Goal: Task Accomplishment & Management: Manage account settings

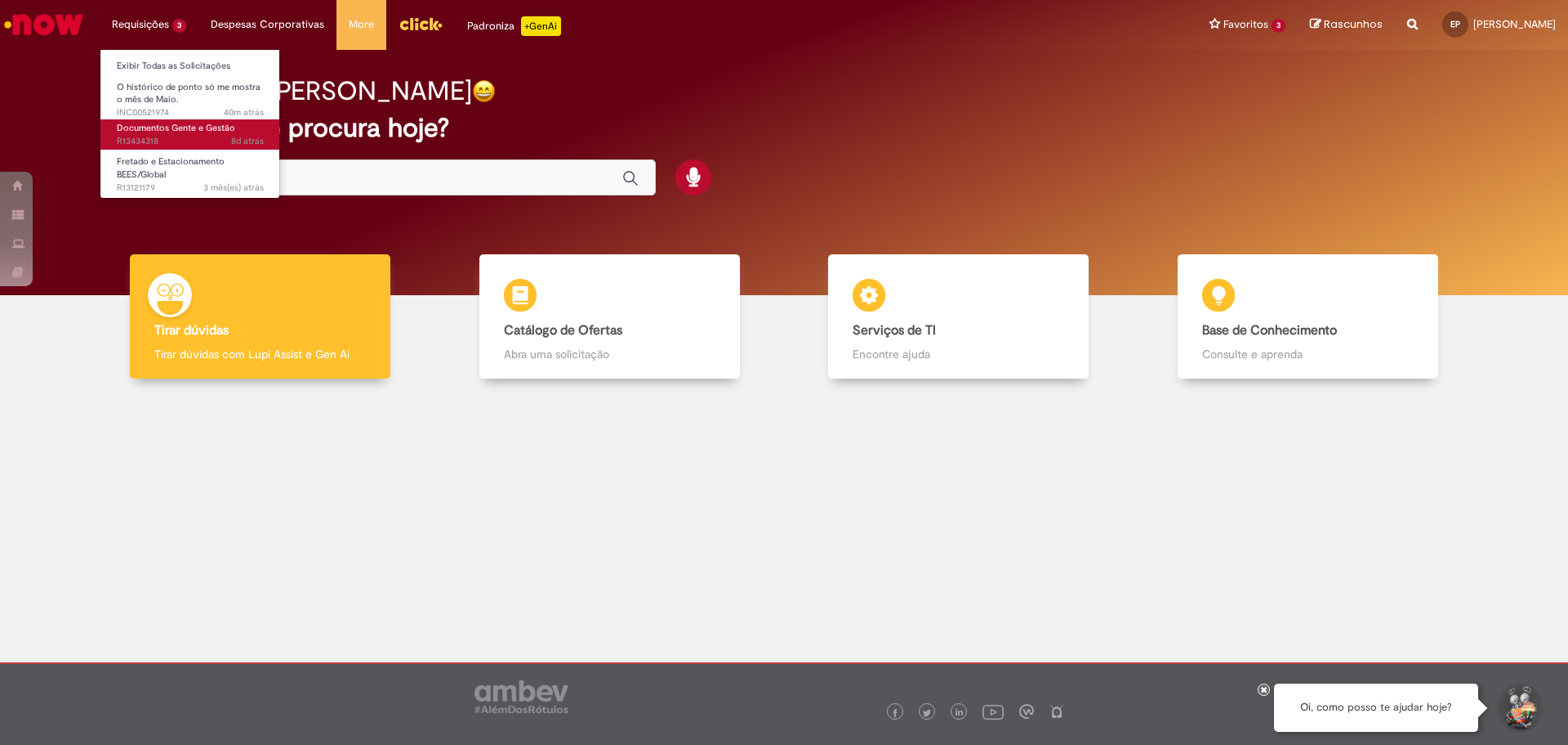
click at [225, 131] on span "Documentos Gente e Gestão" at bounding box center [176, 127] width 119 height 12
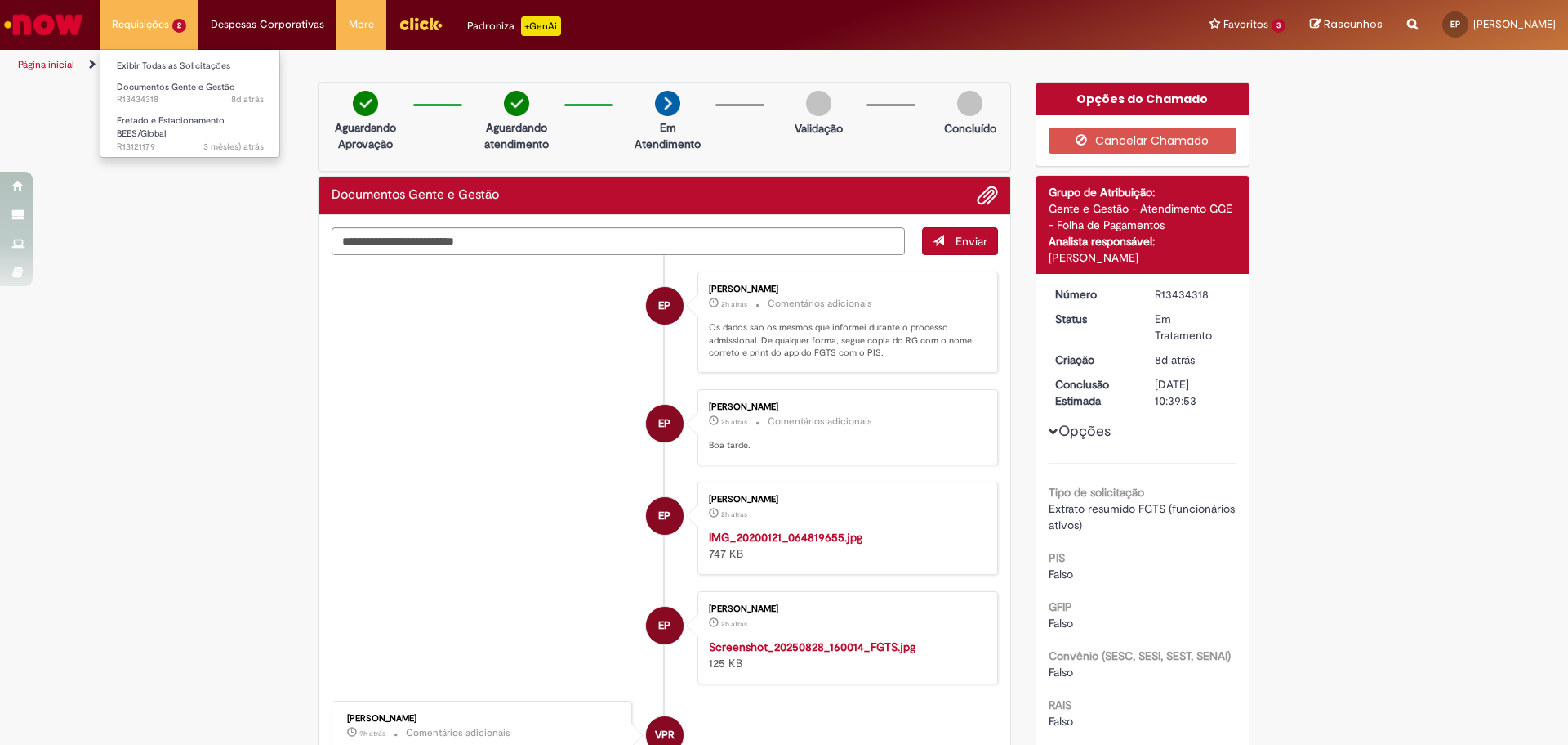
click at [141, 30] on li "Requisições 2 Exibir Todas as Solicitações Documentos Gente e Gestão 8d atrás 8…" at bounding box center [149, 25] width 99 height 49
click at [52, 25] on img "Ir para a Homepage" at bounding box center [44, 25] width 85 height 32
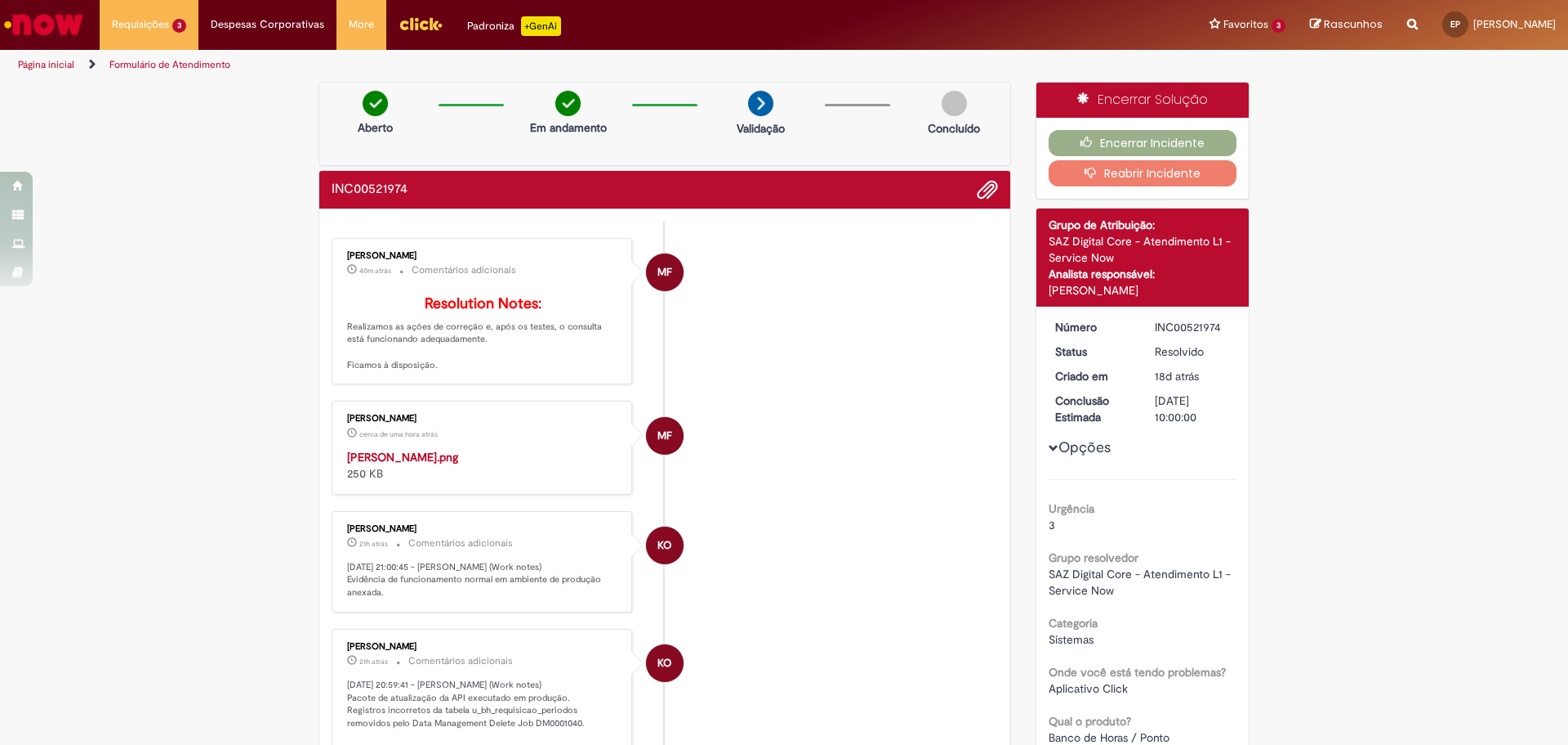
click at [480, 449] on img "Histórico de tíquete" at bounding box center [483, 449] width 272 height 0
click at [1200, 146] on button "Encerrar Incidente" at bounding box center [1143, 143] width 189 height 27
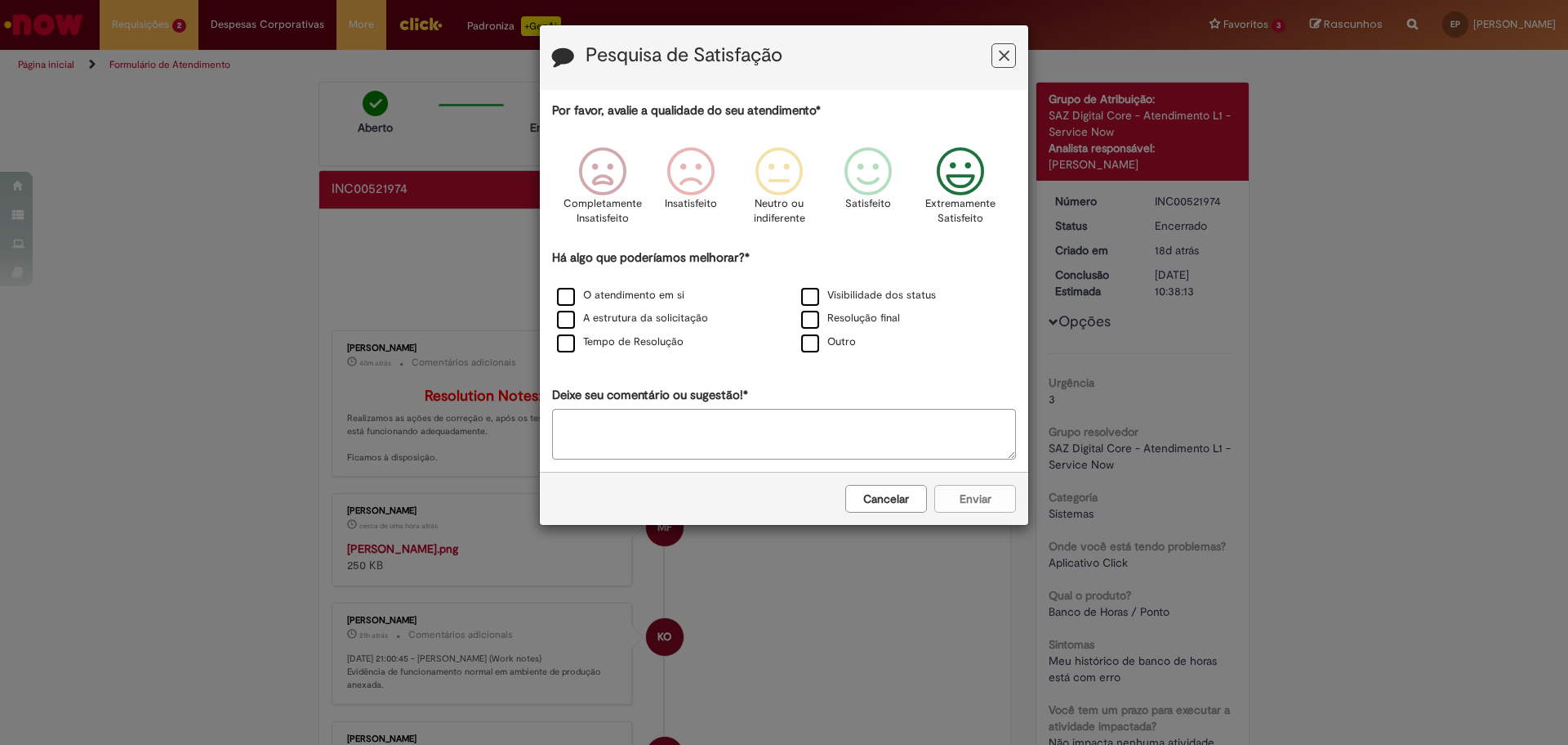
click at [968, 182] on icon "Feedback" at bounding box center [961, 172] width 62 height 49
click at [810, 303] on label "Visibilidade dos status" at bounding box center [869, 296] width 135 height 15
click at [822, 315] on label "Resolução final" at bounding box center [851, 318] width 99 height 15
click at [668, 322] on label "A estrutura da solicitação" at bounding box center [633, 318] width 151 height 15
click at [661, 336] on label "Tempo de Resolução" at bounding box center [620, 342] width 126 height 15
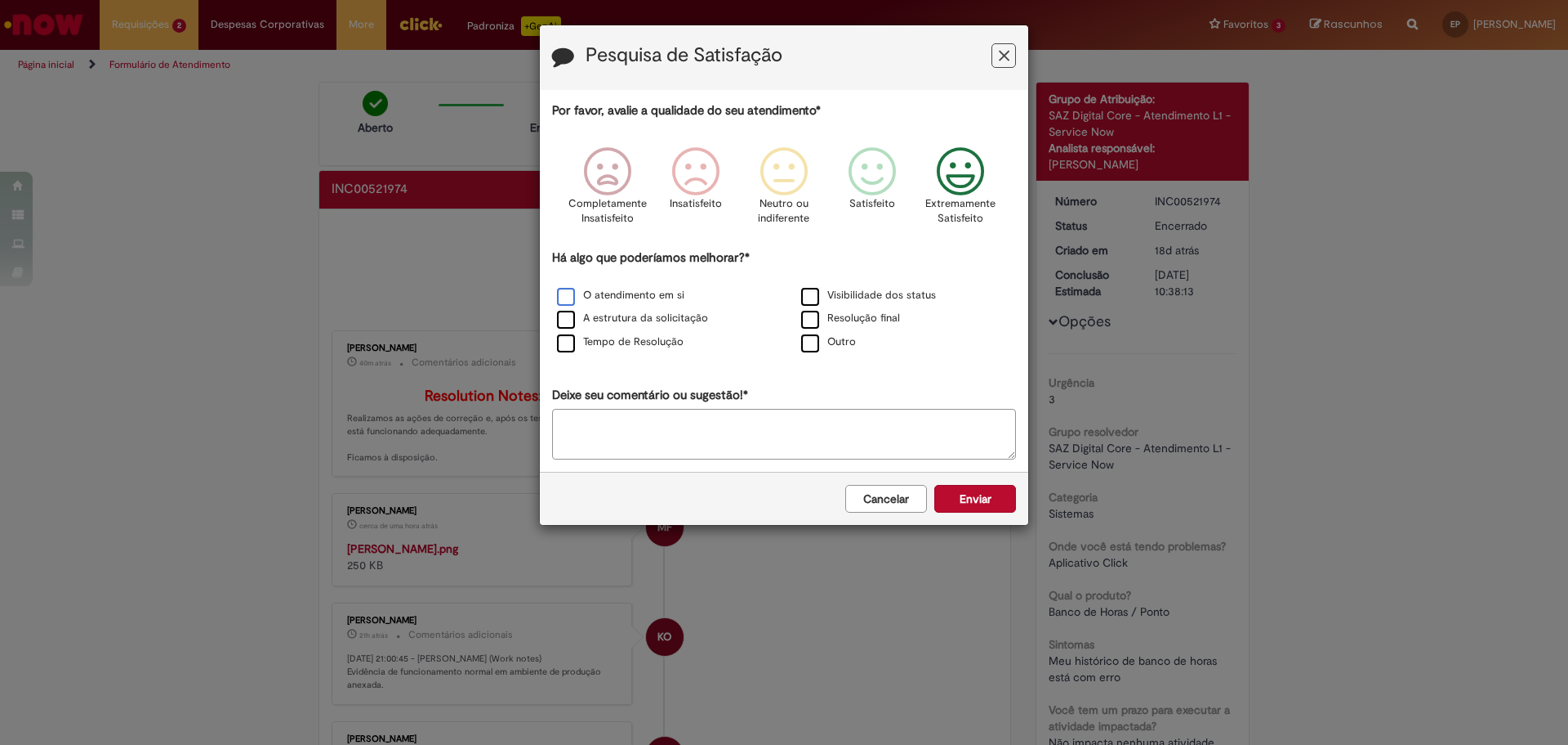
click at [670, 291] on label "O atendimento em si" at bounding box center [621, 296] width 127 height 15
click at [984, 499] on button "Enviar" at bounding box center [975, 498] width 82 height 28
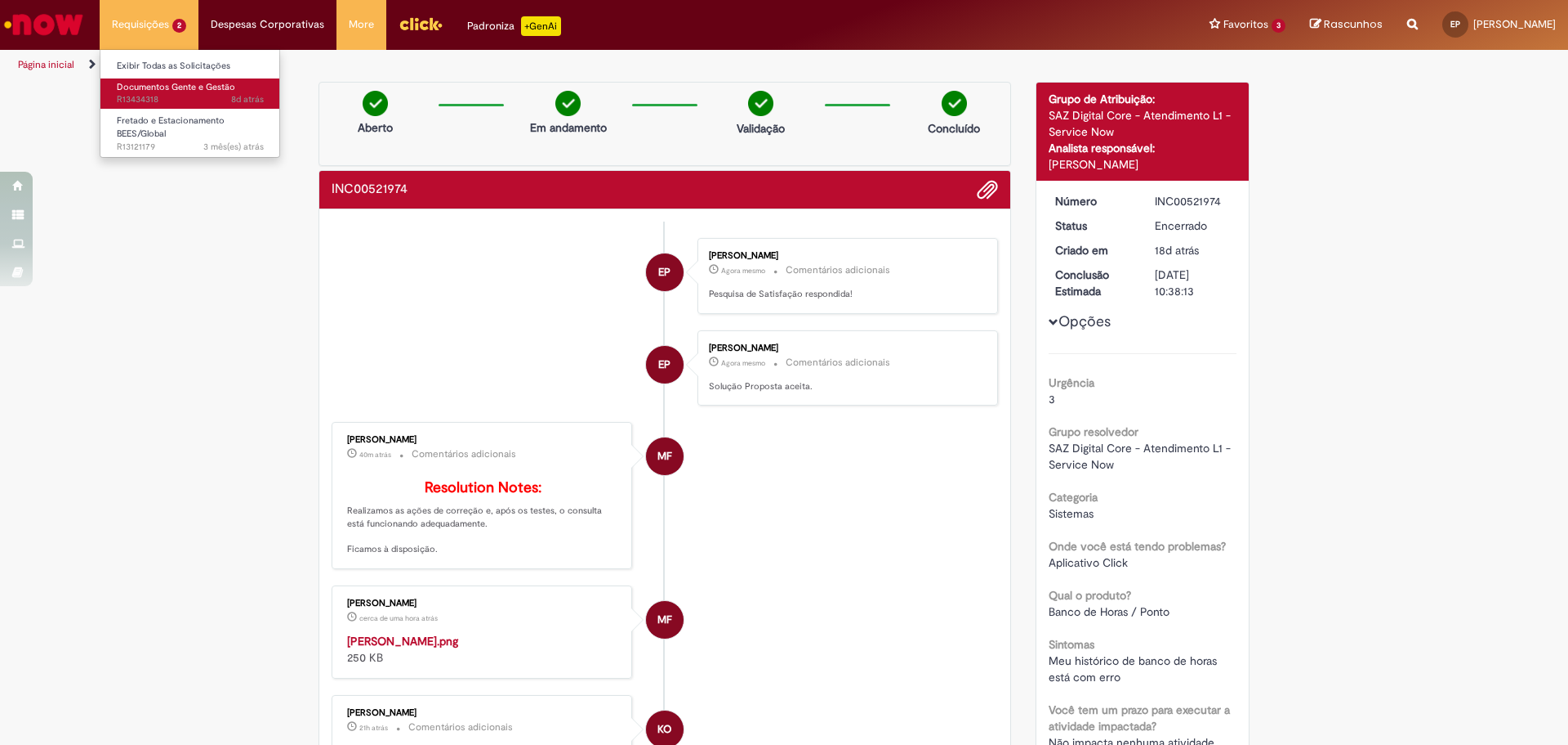
click at [195, 93] on link "Documentos Gente e Gestão 8d atrás 8 dias atrás R13434318" at bounding box center [190, 94] width 179 height 30
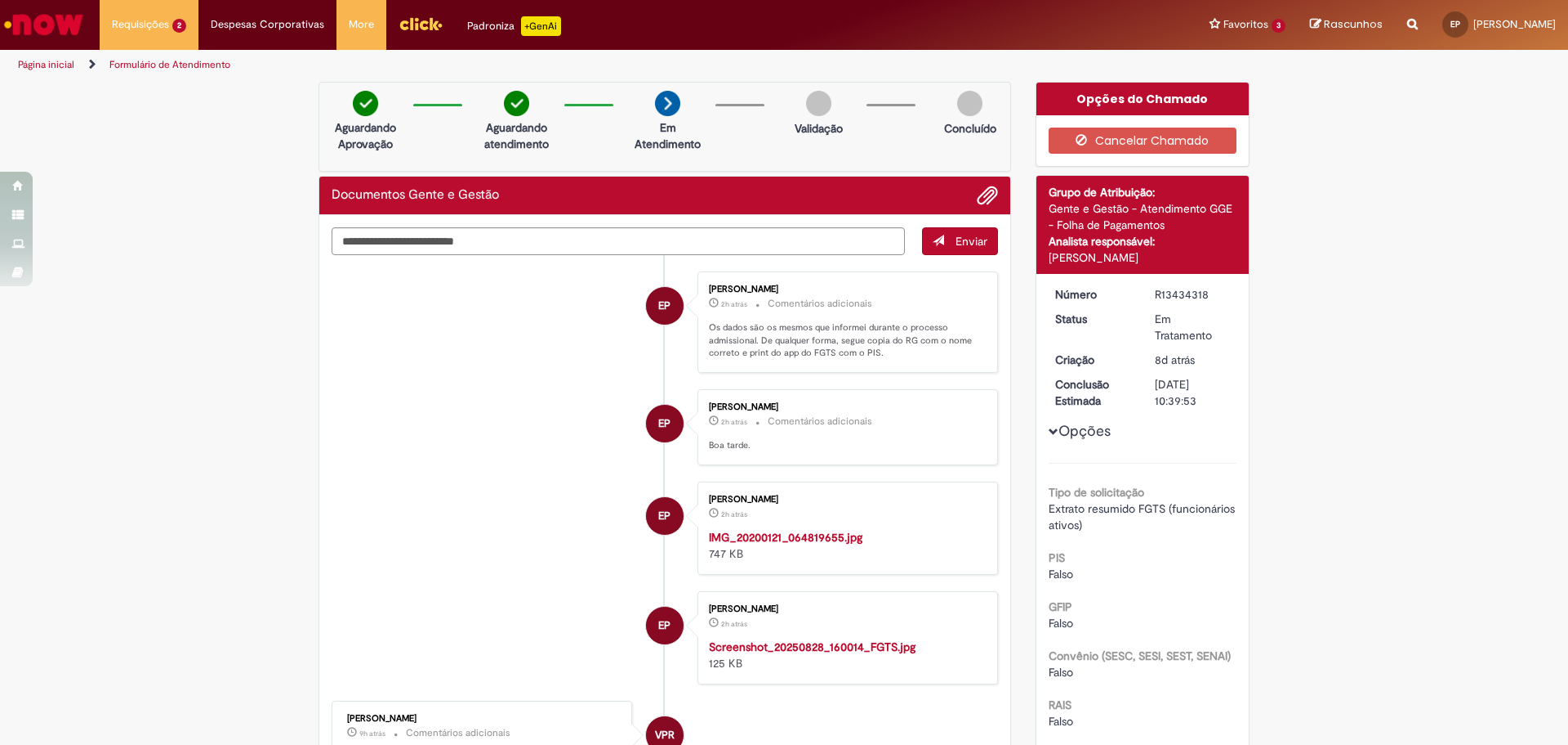
click at [72, 29] on img "Ir para a Homepage" at bounding box center [44, 25] width 85 height 32
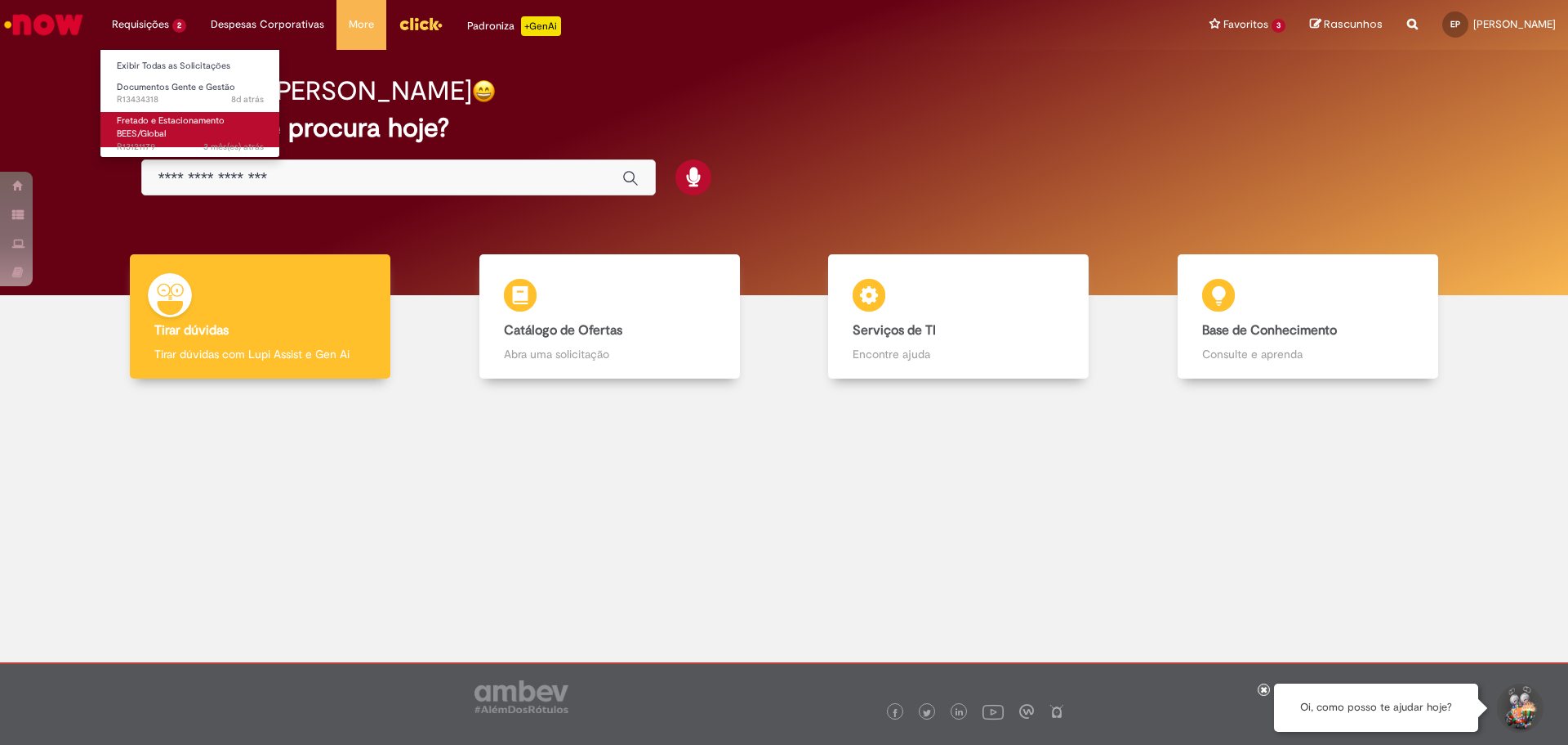
click at [155, 131] on span "Fretado e Estacionamento BEES/Global" at bounding box center [171, 126] width 108 height 26
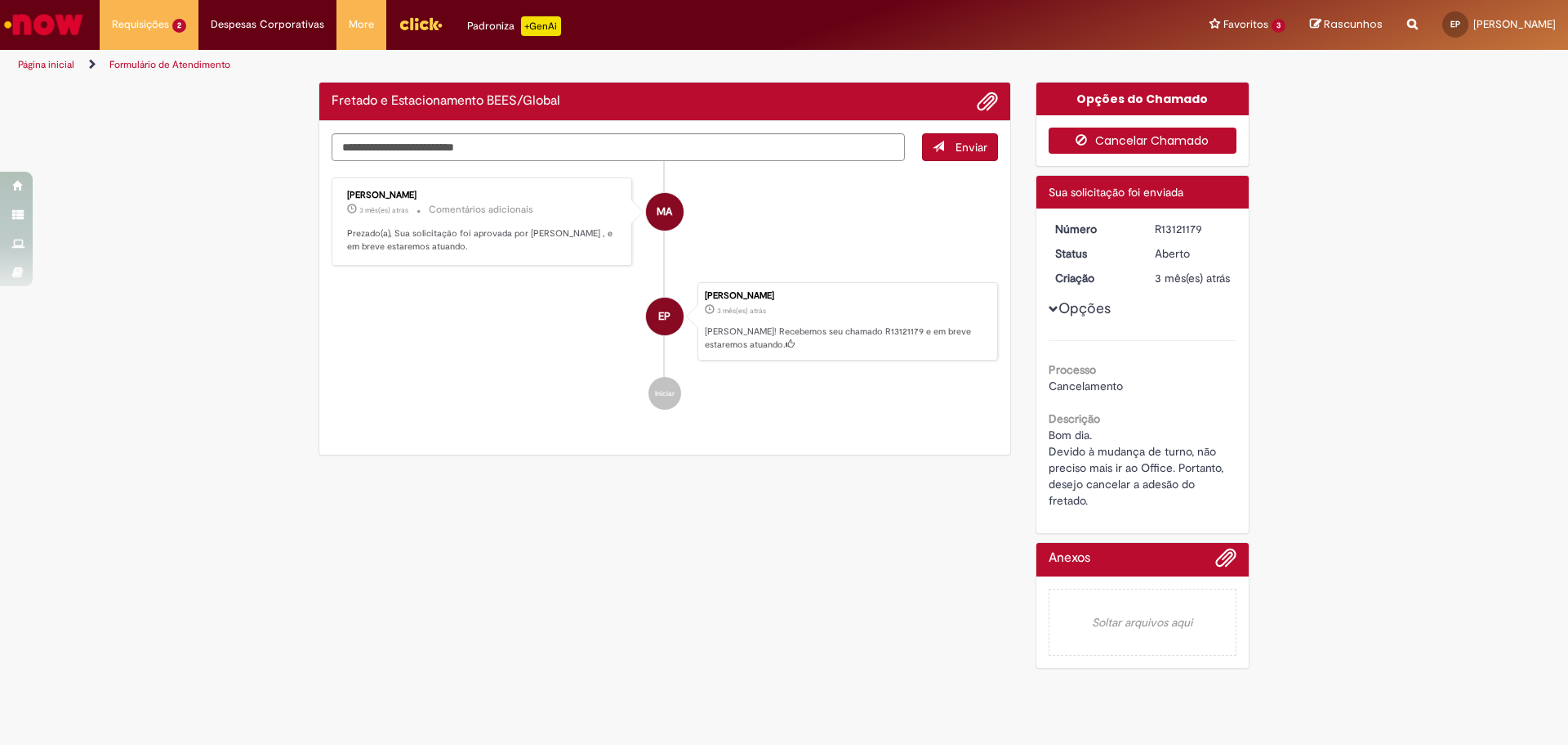
click at [1181, 127] on button "Cancelar Chamado" at bounding box center [1143, 141] width 189 height 27
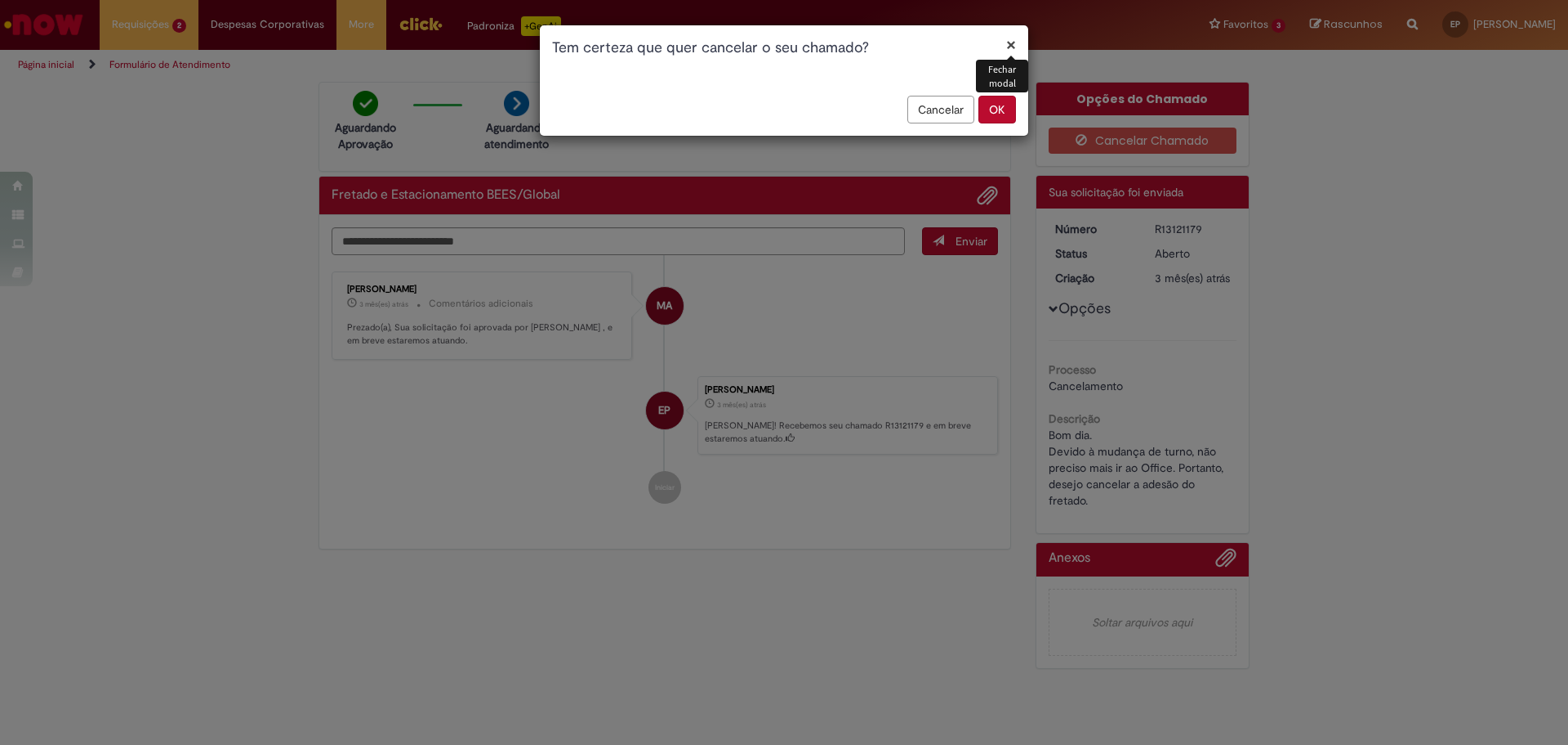
click at [1005, 112] on button "OK" at bounding box center [997, 109] width 38 height 28
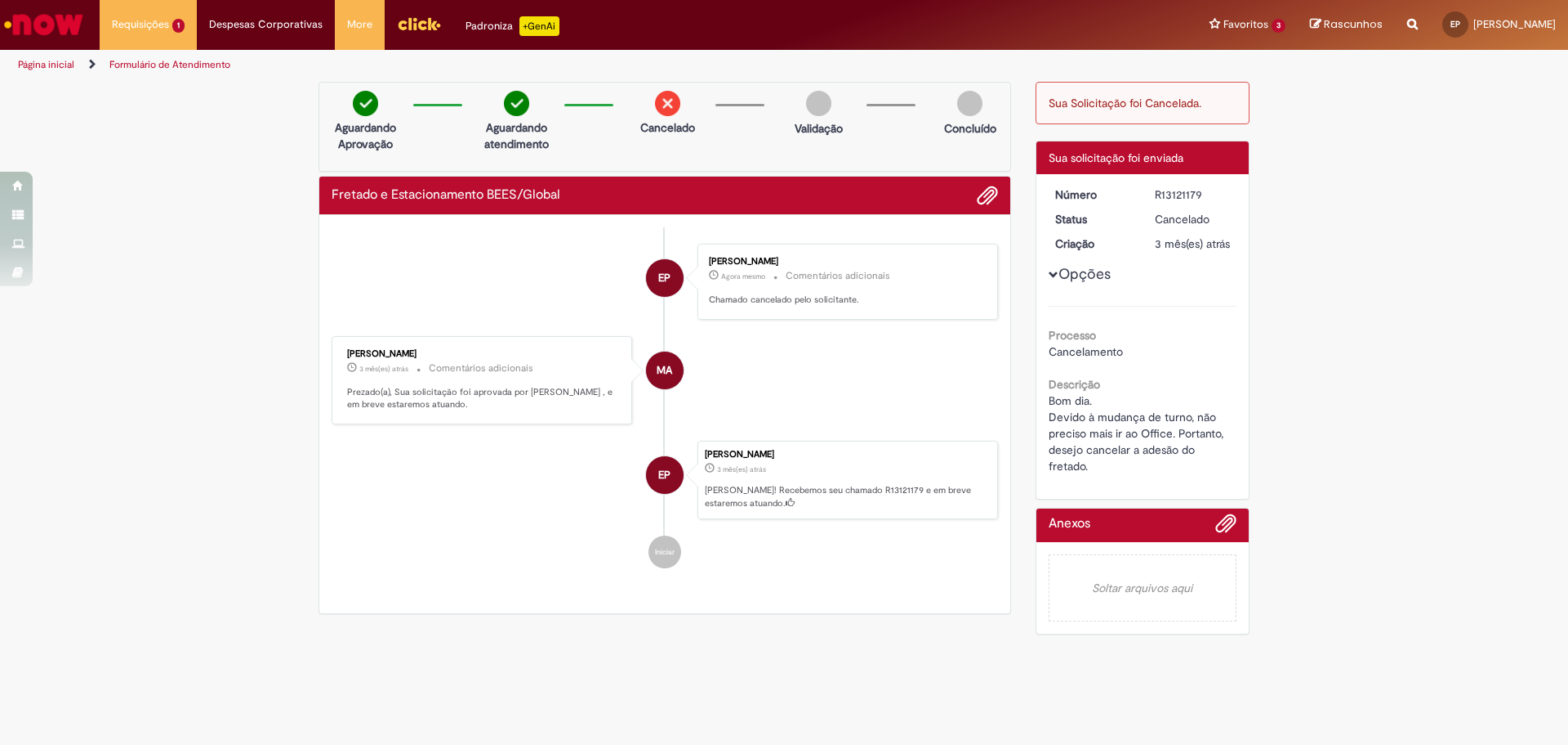
click at [27, 29] on img "Ir para a Homepage" at bounding box center [44, 25] width 85 height 32
